Goal: Find contact information: Find contact information

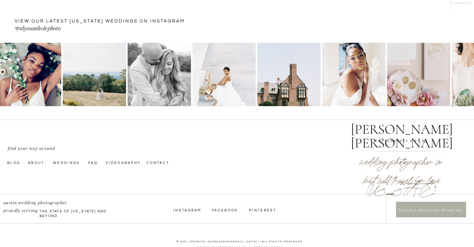
scroll to position [2121, 0]
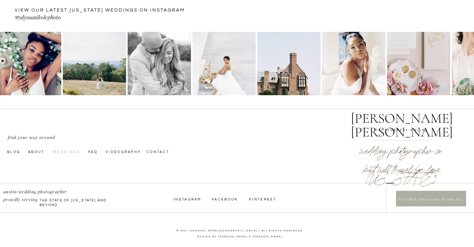
click at [67, 150] on nav "Weddings" at bounding box center [67, 151] width 29 height 5
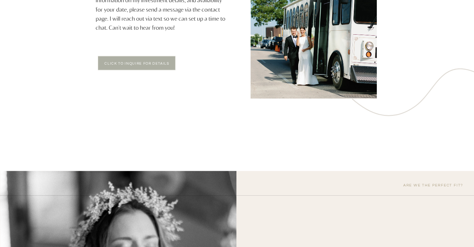
scroll to position [1154, 0]
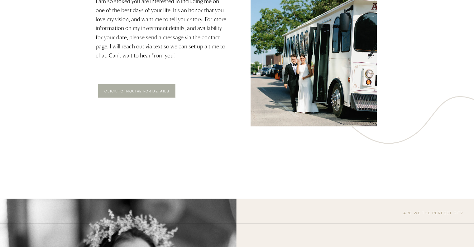
click at [145, 95] on div at bounding box center [137, 91] width 78 height 14
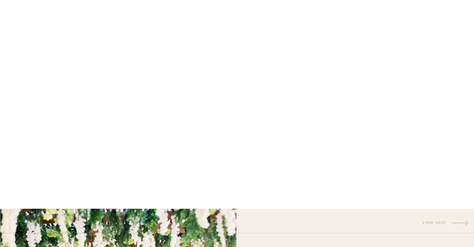
scroll to position [374, 0]
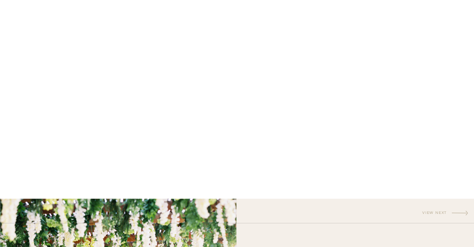
click at [360, 125] on div "CONTACT bLog FAQ videography wedding experience [PERSON_NAME] [PERSON_NAME] Let…" at bounding box center [237, 169] width 474 height 1086
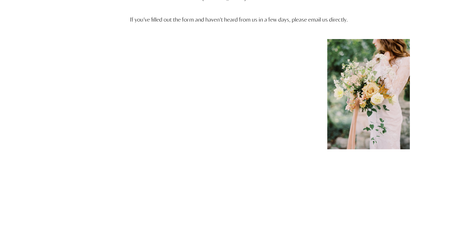
scroll to position [0, 0]
